Goal: Book appointment/travel/reservation

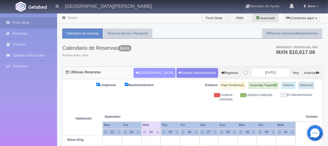
click at [155, 70] on button "[GEOGRAPHIC_DATA]" at bounding box center [154, 73] width 42 height 10
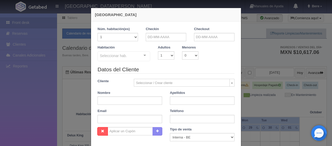
checkbox input "false"
click at [160, 41] on div "Checkin" at bounding box center [166, 36] width 48 height 18
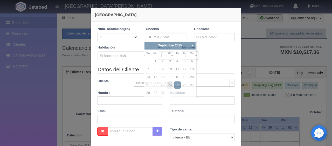
click at [163, 39] on input "text" at bounding box center [166, 37] width 40 height 8
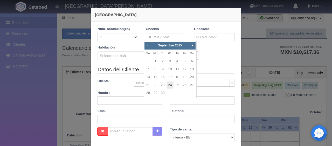
click at [168, 85] on link "24" at bounding box center [170, 86] width 7 height 8
type input "24-09-2025"
checkbox input "false"
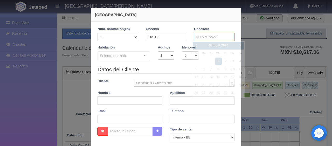
click at [201, 38] on input "text" at bounding box center [214, 37] width 40 height 8
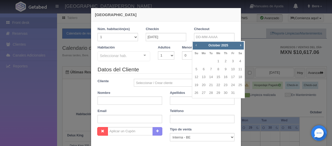
click at [197, 46] on span "Prev" at bounding box center [196, 45] width 4 height 4
click at [234, 86] on link "26" at bounding box center [233, 86] width 7 height 8
type input "26-09-2025"
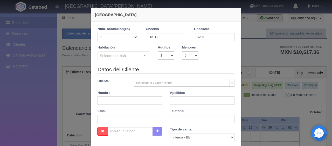
checkbox input "false"
click at [135, 53] on div "Seleccionar hab." at bounding box center [124, 56] width 53 height 10
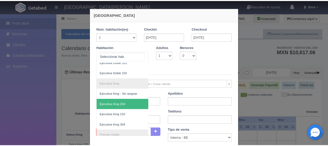
scroll to position [104, 0]
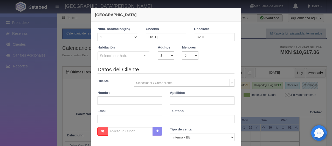
click at [68, 73] on div "Nueva Reserva 1 Núm. habitación(es) 1 2 3 4 5 6 7 8 9 10 11 12 13 14 15 16 17 1…" at bounding box center [166, 73] width 332 height 146
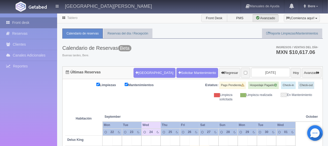
click at [43, 27] on link "Front desk" at bounding box center [28, 22] width 57 height 11
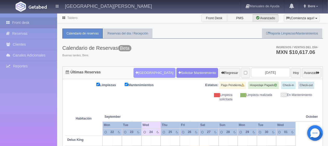
click at [150, 72] on button "Nueva Reserva" at bounding box center [154, 73] width 42 height 10
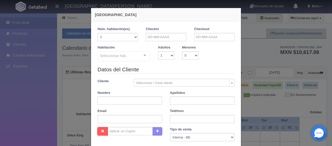
checkbox input "false"
click at [179, 37] on input "text" at bounding box center [166, 37] width 40 height 8
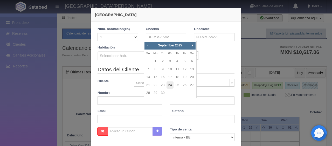
click at [171, 86] on link "24" at bounding box center [170, 86] width 7 height 8
type input "24-09-2025"
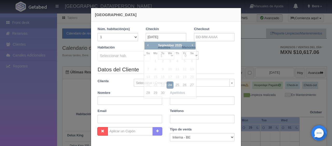
checkbox input "false"
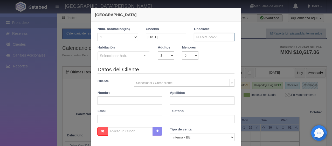
click at [201, 36] on input "text" at bounding box center [214, 37] width 40 height 8
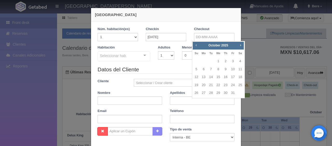
click at [195, 46] on span "Prev" at bounding box center [196, 45] width 4 height 4
click at [231, 86] on link "26" at bounding box center [233, 86] width 7 height 8
type input "26-09-2025"
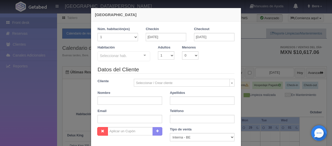
checkbox input "false"
click at [161, 52] on select "1 2 3 4 5 6 7 8 9 10" at bounding box center [166, 55] width 16 height 8
select select "2"
click at [158, 51] on select "1 2 3 4 5 6 7 8 9 10" at bounding box center [166, 55] width 16 height 8
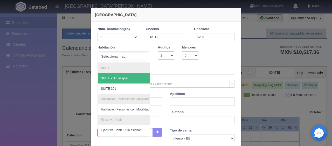
click at [131, 57] on div at bounding box center [124, 56] width 53 height 11
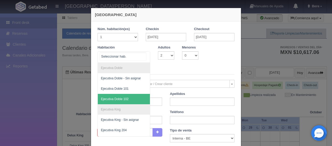
scroll to position [104, 0]
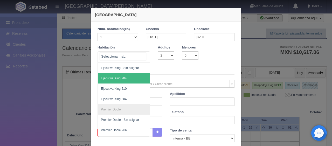
click at [122, 79] on span "Ejecutiva King 204" at bounding box center [114, 79] width 26 height 4
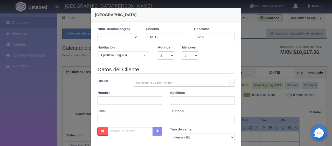
checkbox input "false"
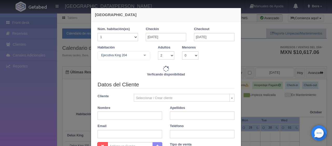
type input "3098.00"
checkbox input "false"
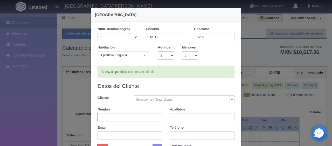
drag, startPoint x: 122, startPoint y: 122, endPoint x: 113, endPoint y: 114, distance: 11.6
paste input "[PERSON_NAME]"
drag, startPoint x: 106, startPoint y: 117, endPoint x: 124, endPoint y: 117, distance: 17.7
click at [123, 117] on input "[PERSON_NAME]" at bounding box center [130, 117] width 65 height 8
type input "Karla Rodriguez"
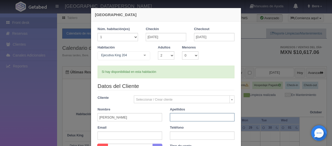
click at [185, 116] on input "text" at bounding box center [202, 117] width 65 height 8
paste input "Rodriguez"
type input "Rodriguez"
click at [138, 118] on input "[PERSON_NAME]" at bounding box center [130, 117] width 65 height 8
type input "Karla"
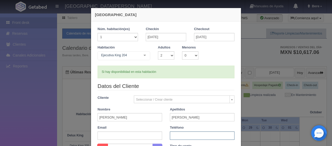
click at [183, 135] on input "text" at bounding box center [202, 136] width 65 height 8
click at [184, 138] on input "text" at bounding box center [202, 136] width 65 height 8
click at [178, 135] on input "text" at bounding box center [202, 136] width 65 height 8
click at [182, 134] on input "text" at bounding box center [202, 136] width 65 height 8
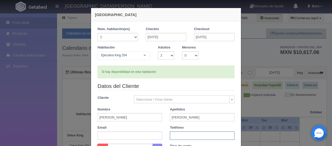
click at [185, 138] on input "text" at bounding box center [202, 136] width 65 height 8
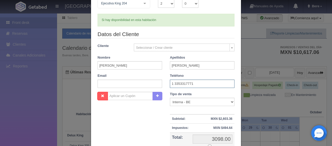
scroll to position [78, 0]
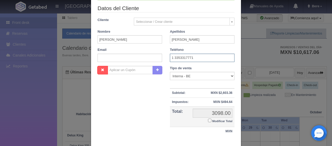
type input "1 3353317771"
click at [139, 129] on div "Nombre Cupón : Descuentos : Tipo de venta Correo Electronico Interna - BE Llama…" at bounding box center [166, 104] width 145 height 76
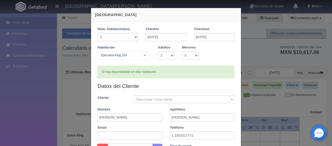
click at [191, 87] on legend "Datos del Cliente" at bounding box center [166, 86] width 137 height 8
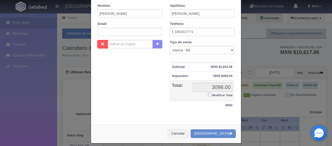
click at [208, 96] on label "Modificar Total" at bounding box center [220, 95] width 24 height 6
click at [208, 96] on input "Modificar Total" at bounding box center [209, 94] width 3 height 3
checkbox input "true"
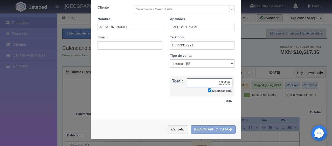
type input "2998"
click at [208, 125] on button "[GEOGRAPHIC_DATA]" at bounding box center [213, 129] width 45 height 9
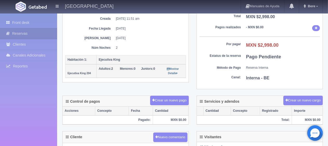
scroll to position [156, 0]
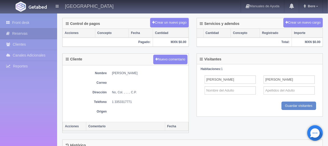
drag, startPoint x: 112, startPoint y: 73, endPoint x: 141, endPoint y: 70, distance: 29.2
click at [141, 71] on dd "[PERSON_NAME]" at bounding box center [149, 73] width 74 height 4
copy dd "[PERSON_NAME]"
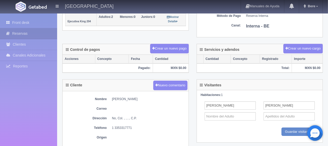
scroll to position [200, 0]
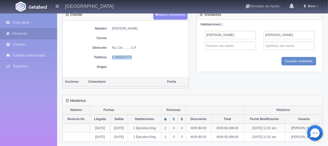
drag, startPoint x: 110, startPoint y: 57, endPoint x: 149, endPoint y: 57, distance: 38.7
click at [149, 57] on dl "Teléfono [PHONE_NUMBER]" at bounding box center [125, 57] width 121 height 4
copy dd "1 3353317771"
click at [151, 62] on div "Nombre [PERSON_NAME] Correo Dirección No, Col. , , , , C.P. Teléfono [PHONE_NUM…" at bounding box center [126, 49] width 126 height 57
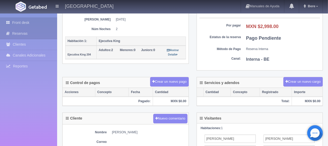
click at [37, 19] on link "Front desk" at bounding box center [28, 22] width 57 height 11
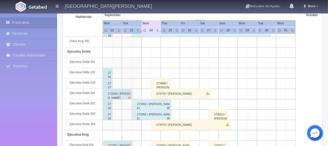
scroll to position [208, 0]
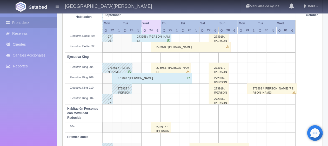
click at [164, 65] on div "273983 / [PERSON_NAME]" at bounding box center [171, 68] width 40 height 10
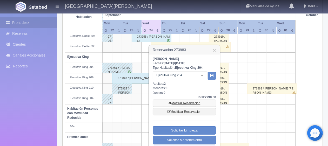
click at [186, 102] on link "Mostrar Reservación" at bounding box center [184, 103] width 63 height 7
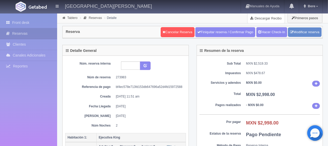
click at [261, 19] on link "Descargar Recibo" at bounding box center [265, 18] width 37 height 10
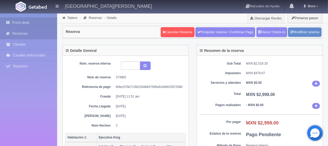
click at [4, 22] on link "Front desk" at bounding box center [28, 22] width 57 height 11
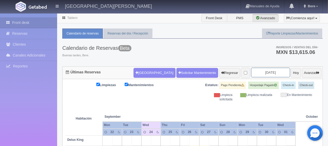
click at [258, 73] on input "[DATE]" at bounding box center [270, 73] width 39 height 10
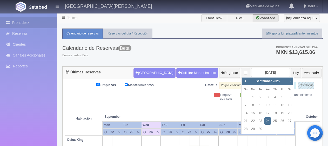
click at [291, 82] on span "Next" at bounding box center [290, 81] width 4 height 4
click at [288, 82] on link "Next" at bounding box center [290, 81] width 6 height 6
click at [288, 106] on link "8" at bounding box center [289, 106] width 7 height 8
type input "[DATE]"
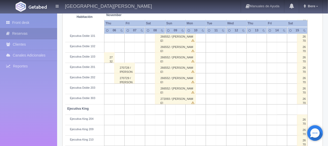
scroll to position [130, 0]
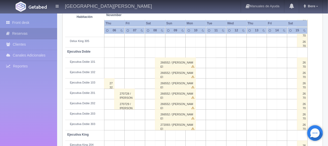
click at [173, 101] on div "266552 / Rosa Furtado" at bounding box center [175, 104] width 41 height 10
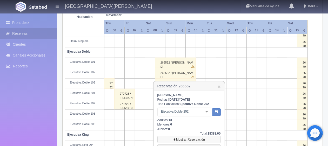
click at [190, 139] on link "Mostrar Reservación" at bounding box center [188, 139] width 63 height 7
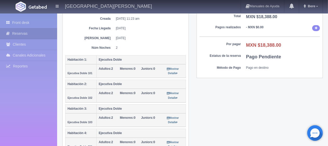
scroll to position [26, 0]
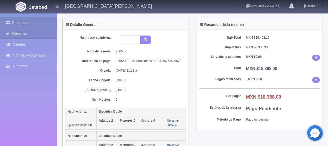
click at [30, 22] on link "Front desk" at bounding box center [28, 22] width 57 height 11
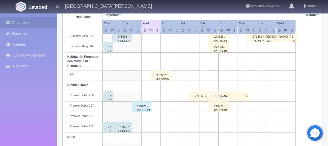
scroll to position [277, 0]
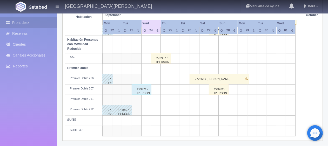
click at [139, 90] on div "273971 / [PERSON_NAME]" at bounding box center [142, 89] width 20 height 10
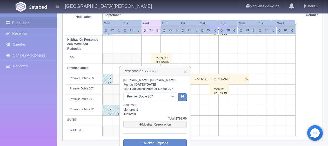
click at [187, 71] on h3 "Reservación 273971 ×" at bounding box center [155, 71] width 71 height 9
click at [186, 72] on link "×" at bounding box center [185, 71] width 3 height 5
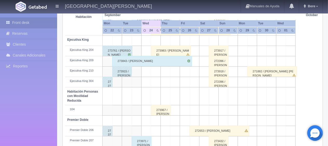
scroll to position [173, 0]
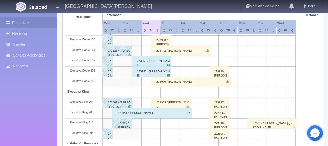
click at [158, 63] on div "273955 / [PERSON_NAME]" at bounding box center [152, 61] width 40 height 10
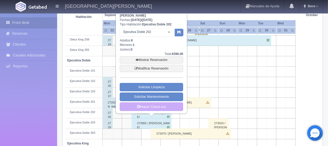
scroll to position [95, 0]
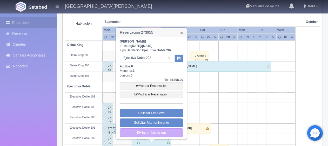
click at [181, 32] on link "×" at bounding box center [181, 32] width 3 height 5
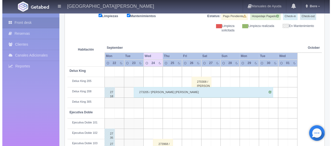
scroll to position [0, 0]
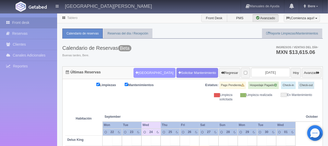
click at [140, 68] on button "[GEOGRAPHIC_DATA]" at bounding box center [154, 73] width 42 height 10
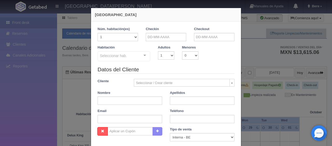
checkbox input "false"
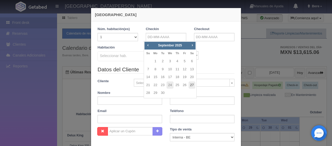
click at [192, 87] on link "27" at bounding box center [192, 86] width 7 height 8
type input "27-09-2025"
checkbox input "false"
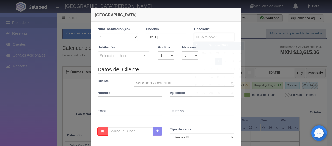
click at [202, 37] on input "text" at bounding box center [214, 37] width 40 height 8
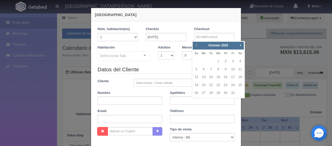
click at [196, 44] on span "Prev" at bounding box center [196, 45] width 4 height 4
click at [196, 95] on link "28" at bounding box center [196, 93] width 7 height 8
type input "28-09-2025"
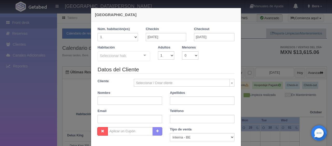
checkbox input "false"
click at [125, 57] on div "Seleccionar hab." at bounding box center [124, 56] width 53 height 10
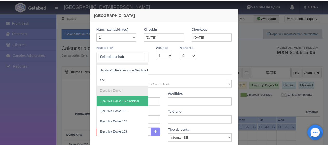
scroll to position [65, 0]
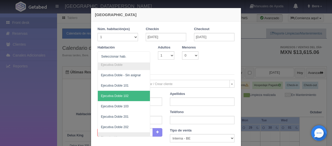
click at [64, 109] on div "Nueva Reserva 1 Núm. habitación(es) 1 2 3 4 5 6 7 8 9 10 11 12 13 14 15 16 17 1…" at bounding box center [166, 73] width 332 height 146
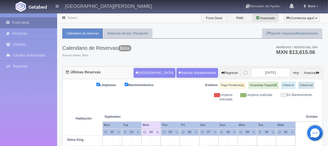
click at [33, 24] on link "Front desk" at bounding box center [28, 22] width 57 height 11
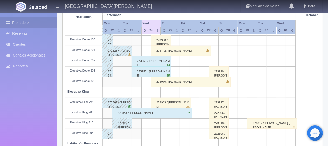
scroll to position [277, 0]
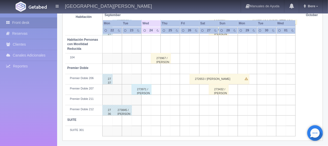
click at [143, 90] on div "273971 / [PERSON_NAME] [PERSON_NAME]" at bounding box center [142, 89] width 20 height 10
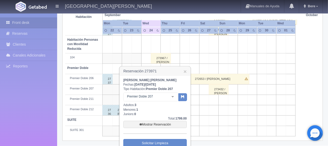
scroll to position [302, 0]
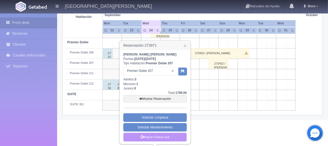
click at [178, 137] on link "Hacer Check-out" at bounding box center [154, 137] width 63 height 9
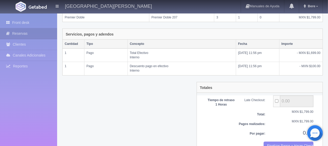
scroll to position [115, 0]
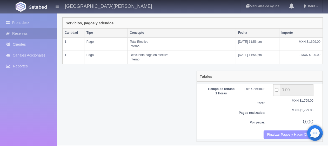
click at [285, 133] on button "Finalizar Pagos y Hacer Checkout" at bounding box center [289, 135] width 50 height 9
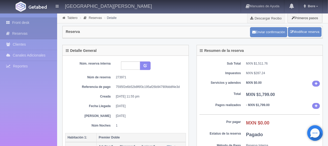
click at [32, 23] on link "Front desk" at bounding box center [28, 22] width 57 height 11
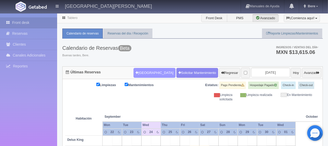
click at [150, 76] on button "[GEOGRAPHIC_DATA]" at bounding box center [154, 73] width 42 height 10
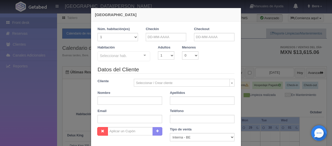
checkbox input "false"
click at [162, 36] on input "text" at bounding box center [166, 37] width 40 height 8
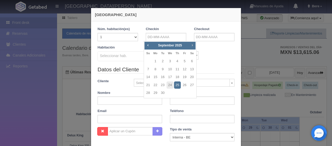
click at [191, 45] on span "Next" at bounding box center [192, 45] width 4 height 4
click at [176, 95] on link "30" at bounding box center [177, 93] width 7 height 8
type input "30-10-2025"
checkbox input "false"
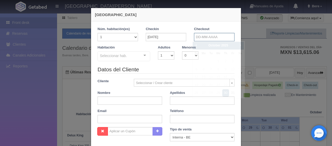
click at [200, 38] on input "text" at bounding box center [214, 37] width 40 height 8
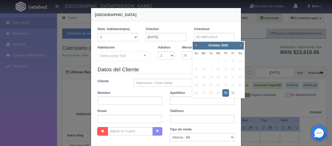
click at [241, 44] on span "Next" at bounding box center [241, 45] width 4 height 4
click at [241, 62] on link "1" at bounding box center [240, 62] width 7 height 8
type input "01-11-2025"
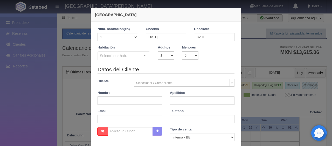
checkbox input "false"
click at [127, 55] on div "Seleccionar hab." at bounding box center [124, 56] width 53 height 10
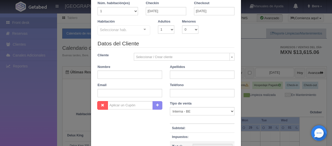
click at [36, 100] on div "Nueva Reserva 1 Núm. habitación(es) 1 2 3 4 5 6 7 8 9 10 11 12 13 14 15 16 17 1…" at bounding box center [166, 73] width 332 height 146
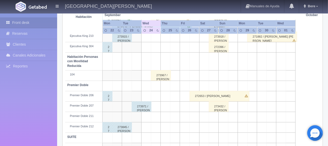
scroll to position [277, 0]
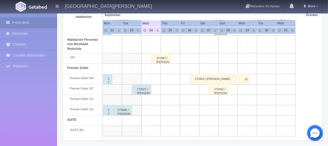
click at [202, 77] on div "272653 / [PERSON_NAME]" at bounding box center [220, 79] width 60 height 10
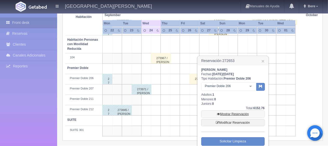
click at [223, 114] on link "Mostrar Reservación" at bounding box center [232, 114] width 63 height 7
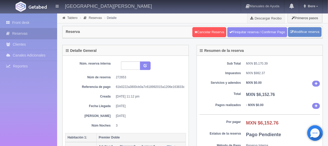
click at [84, 108] on div "Núm. reserva interna Núm de reserva 272653 Referencia de pago 61b0222a3800cb0a7…" at bounding box center [125, 95] width 121 height 66
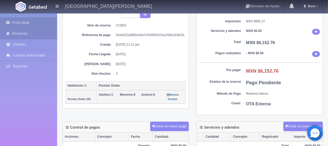
click at [24, 21] on link "Front desk" at bounding box center [28, 22] width 57 height 11
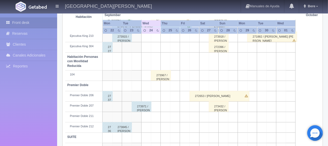
scroll to position [277, 0]
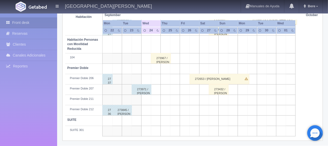
click at [219, 90] on div "273432 / [PERSON_NAME] ." at bounding box center [219, 89] width 20 height 10
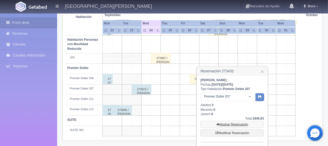
click at [229, 124] on link "Mostrar Reservación" at bounding box center [231, 124] width 63 height 7
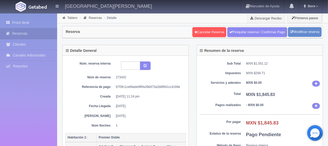
scroll to position [78, 0]
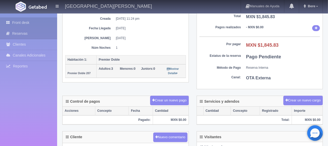
click at [34, 23] on link "Front desk" at bounding box center [28, 22] width 57 height 11
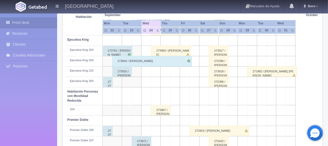
scroll to position [199, 0]
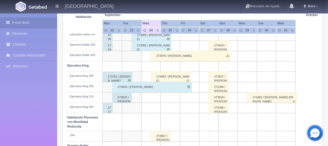
click at [218, 111] on div "272396 / [PERSON_NAME]" at bounding box center [219, 108] width 20 height 10
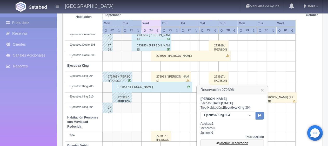
click at [226, 142] on link "Mostrar Reservación" at bounding box center [231, 143] width 63 height 7
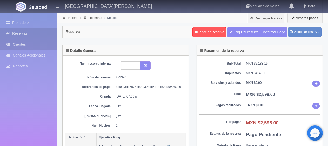
scroll to position [52, 0]
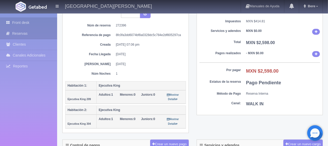
click at [7, 19] on link "Front desk" at bounding box center [28, 22] width 57 height 11
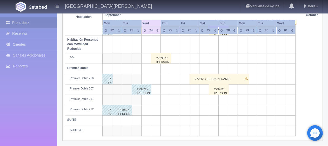
scroll to position [199, 0]
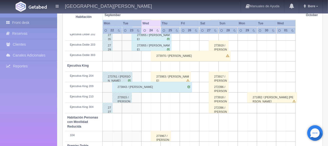
click at [220, 99] on div "273918 / [PERSON_NAME]" at bounding box center [219, 97] width 20 height 10
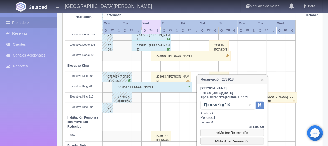
click at [226, 131] on link "Mostrar Reservación" at bounding box center [231, 132] width 63 height 7
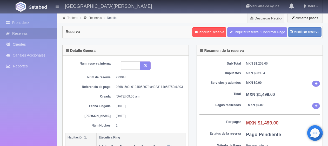
scroll to position [52, 0]
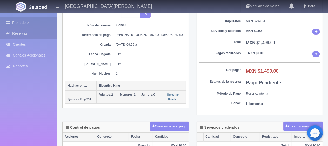
click at [27, 21] on link "Front desk" at bounding box center [28, 22] width 57 height 11
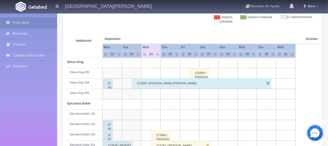
scroll to position [182, 0]
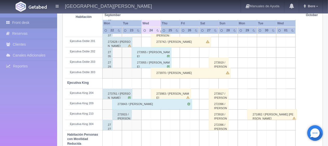
click at [219, 105] on div "272396 / [PERSON_NAME]" at bounding box center [219, 104] width 20 height 10
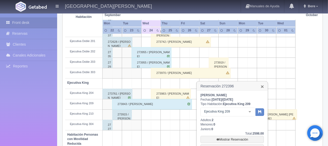
click at [263, 86] on link "×" at bounding box center [262, 86] width 3 height 5
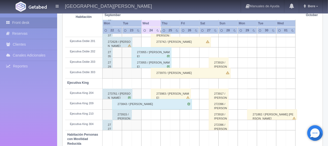
click at [220, 95] on div "273917 / [PERSON_NAME]" at bounding box center [219, 94] width 20 height 10
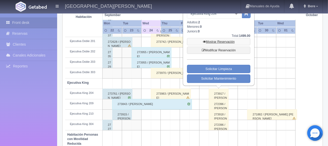
click at [219, 41] on link "Mostrar Reservación" at bounding box center [218, 41] width 63 height 7
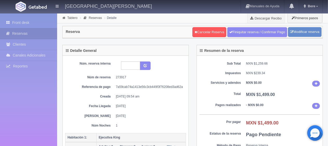
scroll to position [52, 0]
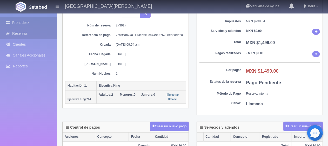
click at [33, 24] on link "Front desk" at bounding box center [28, 22] width 57 height 11
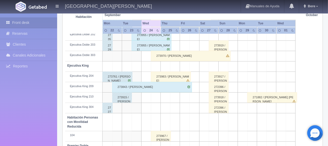
scroll to position [147, 0]
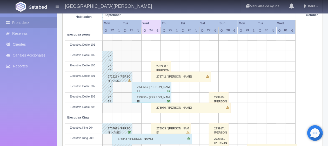
click at [218, 97] on div "273919 / [PERSON_NAME]" at bounding box center [219, 97] width 20 height 10
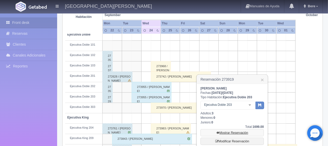
click at [224, 131] on link "Mostrar Reservación" at bounding box center [231, 132] width 63 height 7
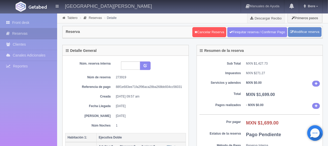
scroll to position [52, 0]
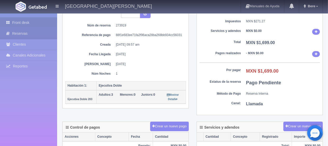
click at [45, 22] on link "Front desk" at bounding box center [28, 22] width 57 height 11
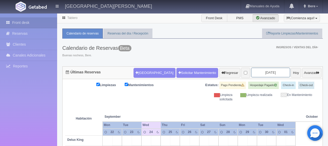
click at [264, 68] on input "[DATE]" at bounding box center [270, 73] width 39 height 10
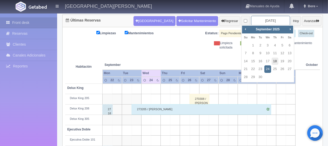
scroll to position [52, 0]
click at [259, 77] on link "30" at bounding box center [260, 77] width 7 height 8
type input "2025-09-30"
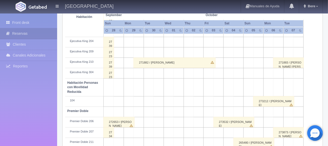
scroll to position [277, 0]
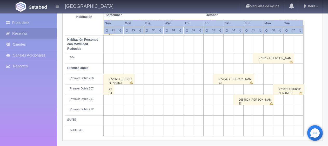
click at [113, 80] on div "272653 / [PERSON_NAME]" at bounding box center [118, 79] width 31 height 10
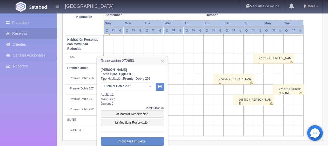
scroll to position [199, 0]
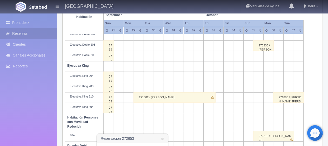
click at [164, 94] on div "271882 / [PERSON_NAME]" at bounding box center [174, 97] width 82 height 10
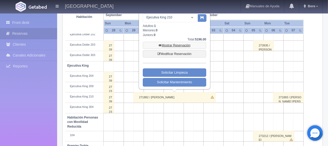
click at [172, 47] on link "Mostrar Reservación" at bounding box center [174, 45] width 63 height 7
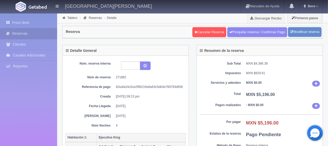
scroll to position [52, 0]
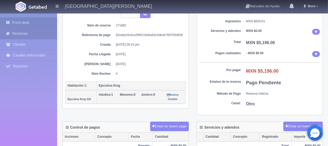
click at [43, 17] on link "Front desk" at bounding box center [28, 22] width 57 height 11
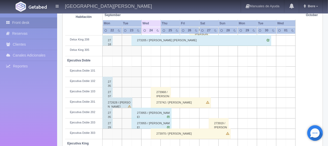
scroll to position [43, 0]
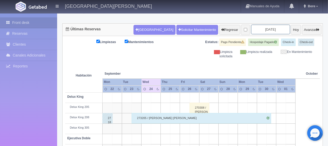
click at [254, 30] on input "[DATE]" at bounding box center [270, 30] width 39 height 10
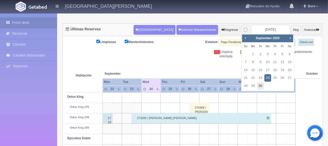
click at [260, 84] on link "30" at bounding box center [260, 86] width 7 height 8
type input "[DATE]"
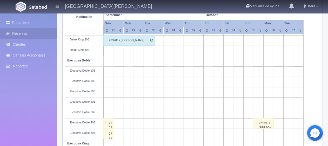
scroll to position [251, 0]
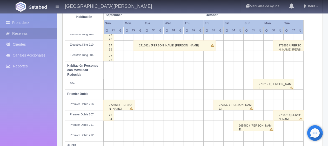
click at [238, 105] on div "273532 / [PERSON_NAME]" at bounding box center [233, 105] width 41 height 10
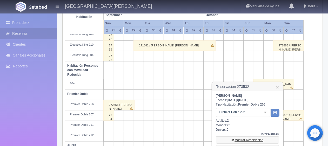
click at [248, 138] on link "Mostrar Reservación" at bounding box center [247, 140] width 63 height 7
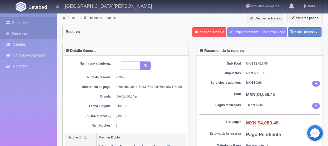
click at [30, 19] on link "Front desk" at bounding box center [28, 22] width 57 height 11
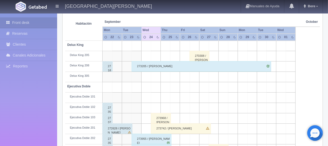
scroll to position [43, 0]
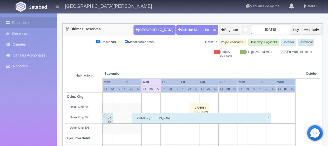
click at [265, 33] on input "[DATE]" at bounding box center [270, 30] width 39 height 10
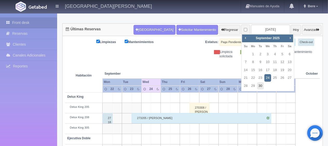
click at [260, 87] on link "30" at bounding box center [260, 86] width 7 height 8
type input "2025-09-30"
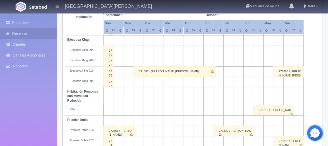
scroll to position [277, 0]
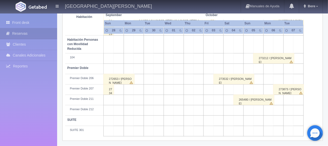
click at [250, 98] on div "265480 / [PERSON_NAME]" at bounding box center [253, 100] width 41 height 10
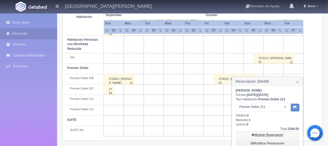
click at [267, 136] on link "Mostrar Reservación" at bounding box center [267, 134] width 63 height 7
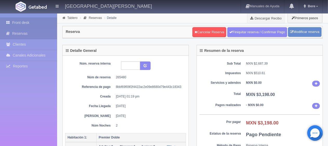
click at [37, 20] on link "Front desk" at bounding box center [28, 22] width 57 height 11
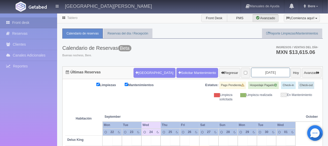
click at [252, 73] on input "[DATE]" at bounding box center [270, 73] width 39 height 10
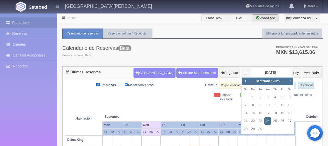
click at [291, 80] on span "Next" at bounding box center [290, 81] width 4 height 4
click at [291, 81] on span "Next" at bounding box center [290, 81] width 4 height 4
click at [290, 97] on link "6" at bounding box center [289, 98] width 7 height 8
type input "[DATE]"
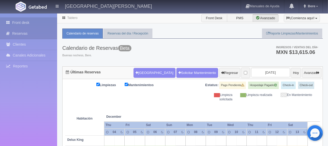
click at [34, 26] on link "Front desk" at bounding box center [28, 22] width 57 height 11
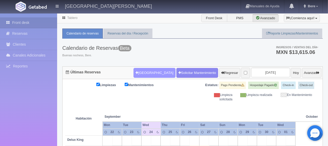
click at [142, 68] on button "[GEOGRAPHIC_DATA]" at bounding box center [154, 73] width 42 height 10
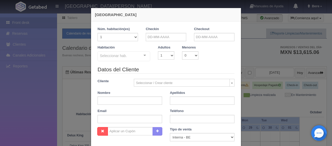
checkbox input "false"
click at [160, 38] on input "text" at bounding box center [166, 37] width 40 height 8
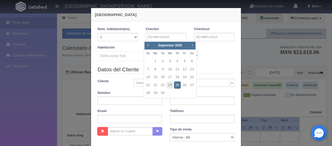
click at [193, 47] on span "Next" at bounding box center [192, 45] width 4 height 4
click at [183, 68] on link "10" at bounding box center [184, 70] width 7 height 8
type input "[DATE]"
checkbox input "false"
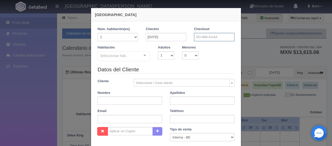
click at [200, 38] on input "text" at bounding box center [214, 37] width 40 height 8
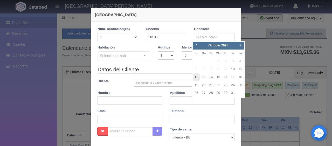
click at [193, 77] on link "12" at bounding box center [196, 77] width 7 height 8
type input "[DATE]"
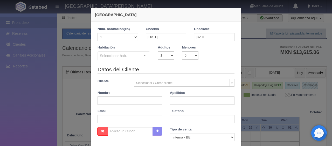
click at [122, 59] on div "Seleccionar hab." at bounding box center [124, 56] width 53 height 10
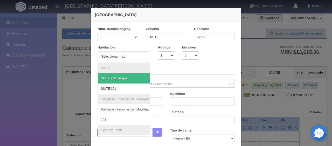
checkbox input "false"
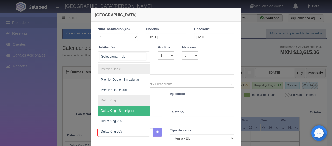
click at [132, 58] on div at bounding box center [124, 56] width 53 height 11
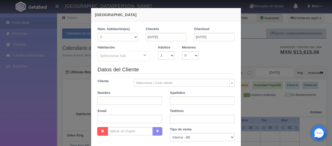
click at [141, 59] on div "Seleccionar hab." at bounding box center [124, 56] width 53 height 10
click at [138, 59] on div "Seleccionar hab. SUITE SUITE - Sin asignar SUITE 301 Habitación Personas con Mo…" at bounding box center [124, 56] width 53 height 10
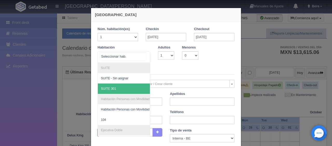
scroll to position [26, 0]
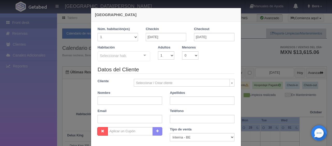
click at [137, 59] on div "Seleccionar hab. SUITE SUITE - Sin asignar SUITE 301 Habitación Personas con Mo…" at bounding box center [124, 56] width 53 height 10
click at [135, 48] on div "Habitación Seleccionar hab. SUITE SUITE - Sin asignar SUITE 301 Habitación Pers…" at bounding box center [124, 53] width 60 height 17
click at [131, 55] on div "Seleccionar hab." at bounding box center [124, 56] width 53 height 10
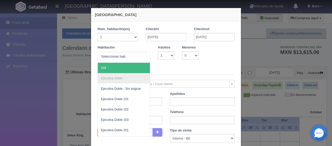
scroll to position [78, 0]
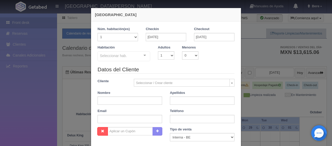
click at [133, 56] on div "Seleccionar hab." at bounding box center [124, 56] width 53 height 10
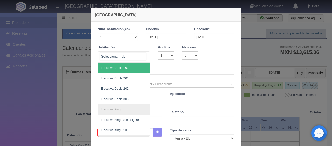
scroll to position [130, 0]
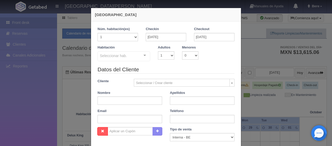
click at [124, 49] on div "Habitación Seleccionar hab. SUITE SUITE - Sin asignar SUITE 301 Habitación Pers…" at bounding box center [124, 53] width 60 height 17
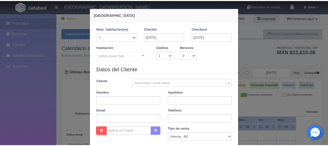
scroll to position [91, 0]
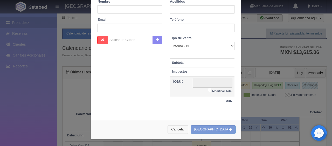
click at [188, 127] on button "Cancelar" at bounding box center [178, 129] width 21 height 9
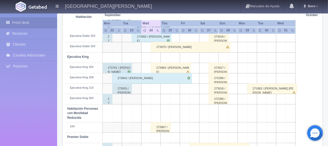
scroll to position [277, 0]
